Goal: Check status: Check status

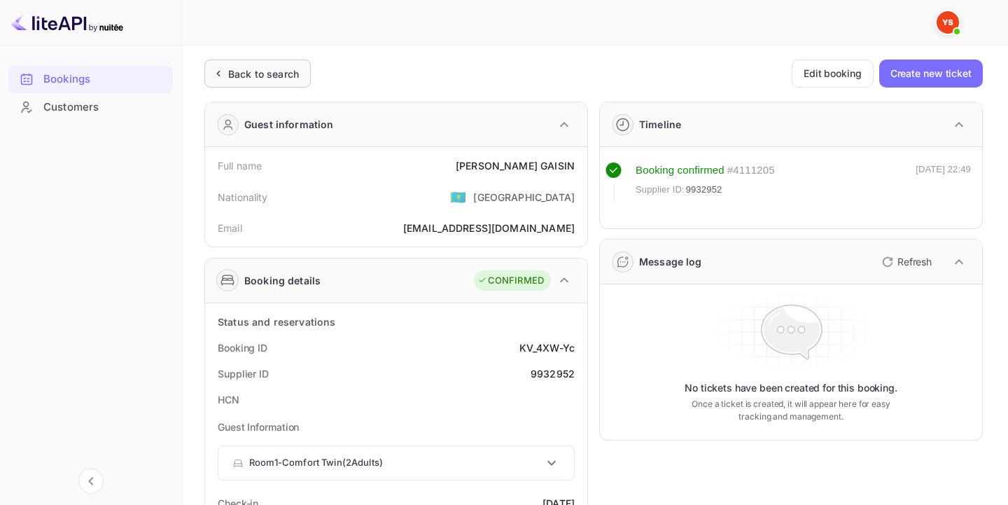
click at [276, 70] on div "Back to search" at bounding box center [263, 74] width 71 height 15
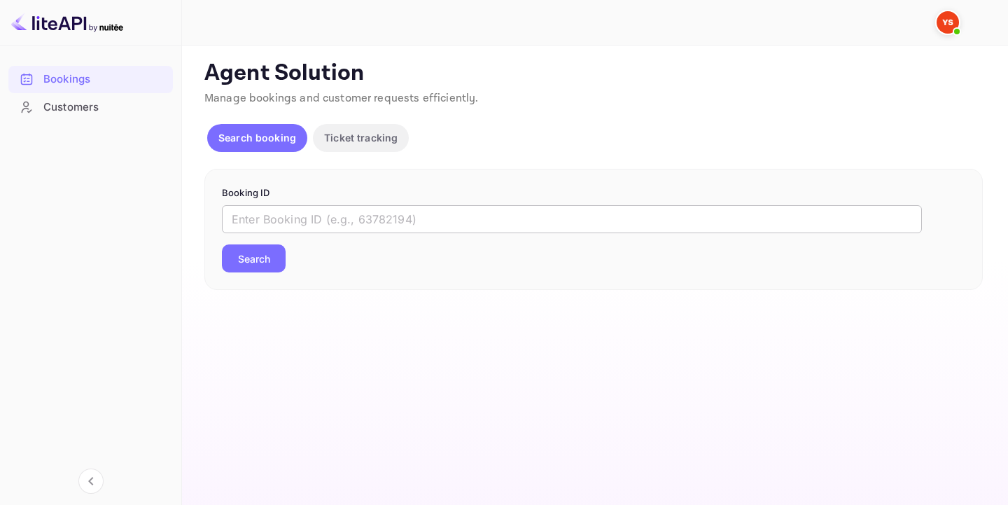
click at [375, 227] on input "text" at bounding box center [572, 219] width 700 height 28
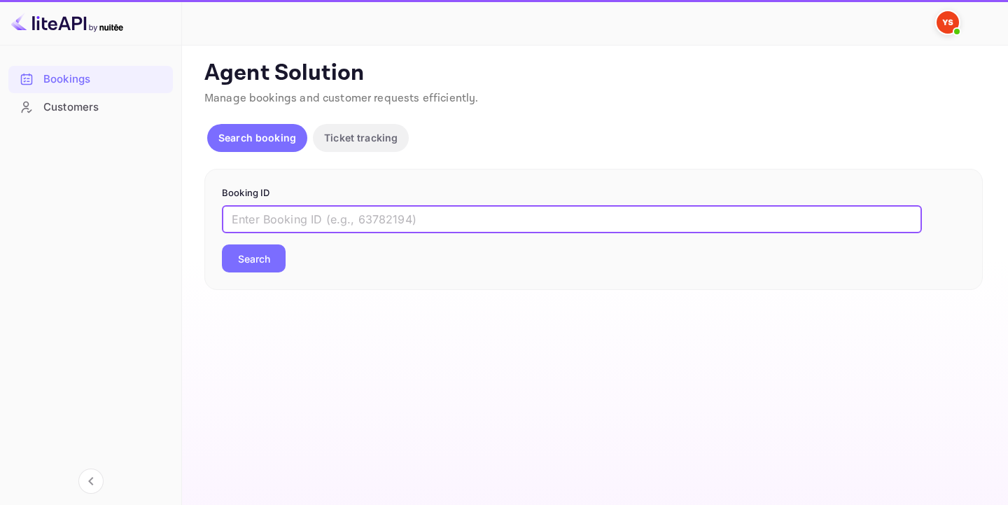
paste input "9824695"
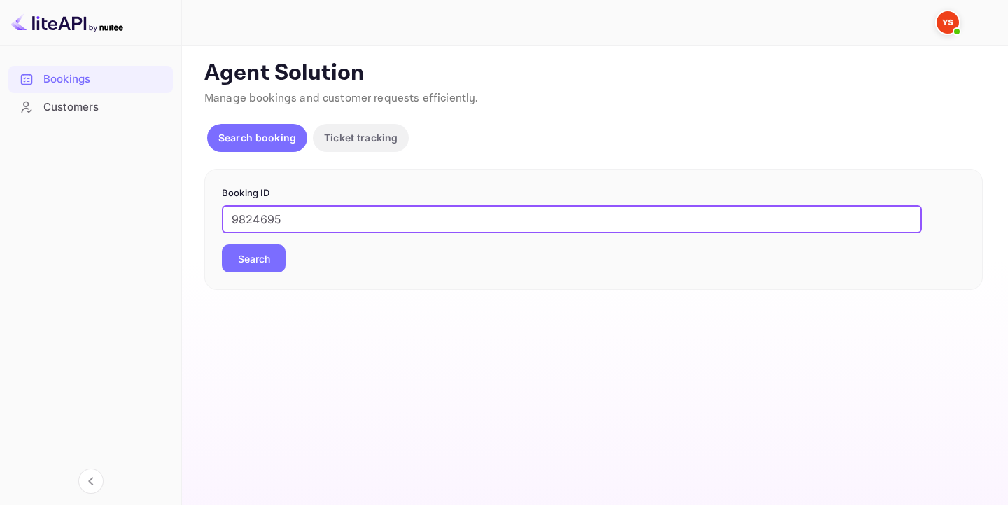
type input "9824695"
click at [231, 261] on button "Search" at bounding box center [254, 258] width 64 height 28
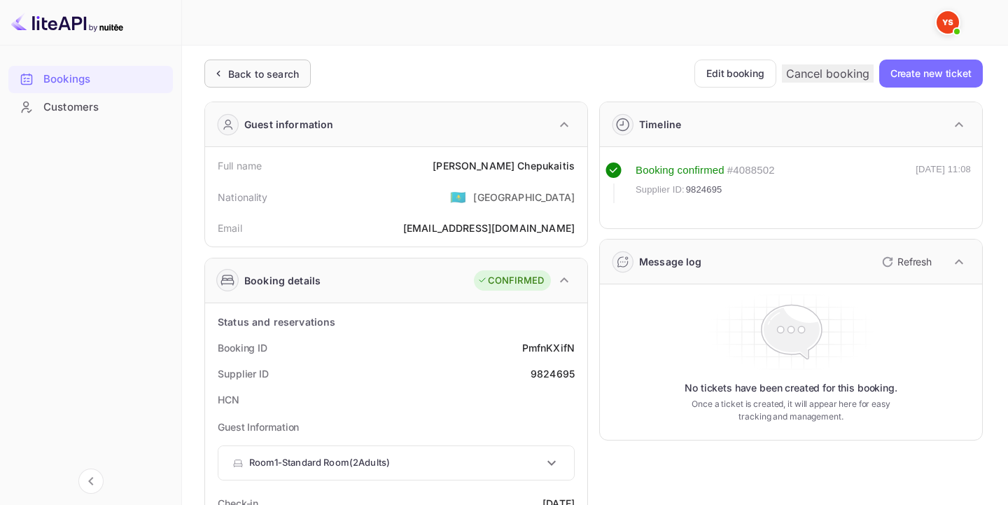
click at [277, 81] on div "Back to search" at bounding box center [257, 74] width 106 height 28
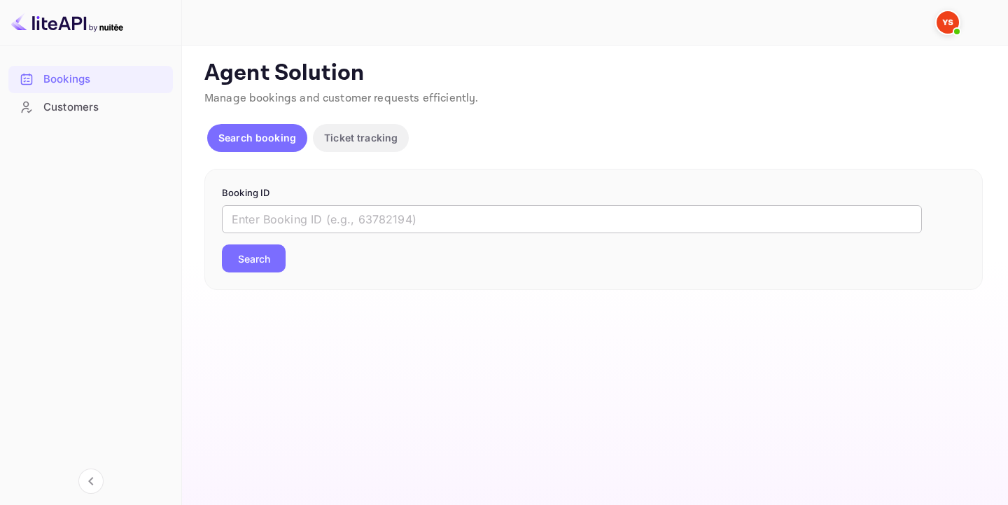
click at [388, 217] on input "text" at bounding box center [572, 219] width 700 height 28
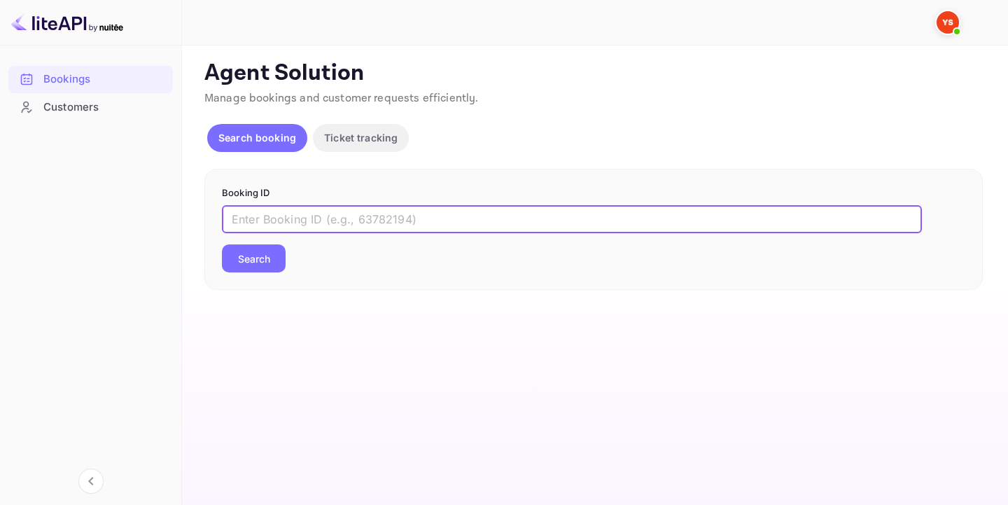
paste input "9551174"
type input "9551174"
click at [258, 240] on div "9551174 ​ Search" at bounding box center [594, 238] width 744 height 67
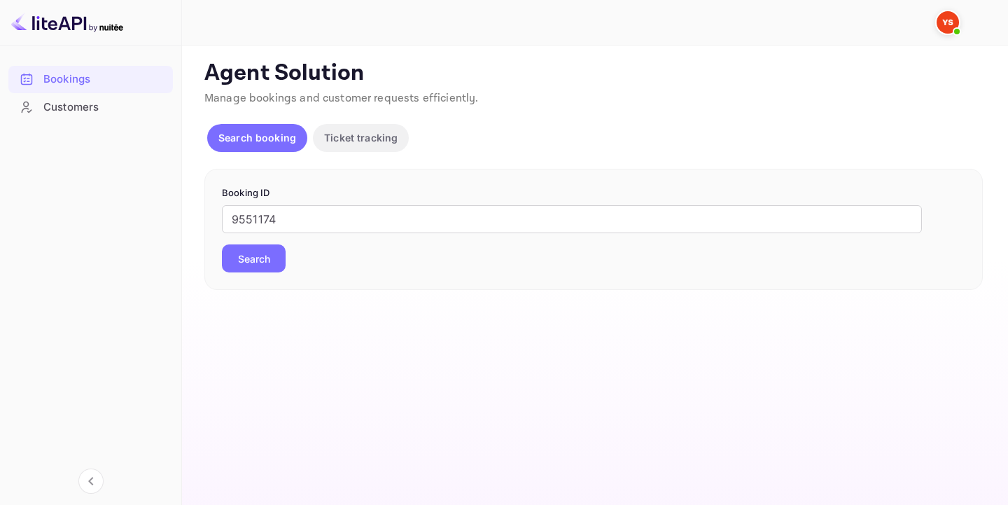
click at [270, 274] on div "Booking ID 9551174 ​ Search" at bounding box center [593, 230] width 779 height 122
click at [256, 248] on button "Search" at bounding box center [254, 258] width 64 height 28
